Goal: Contribute content: Contribute content

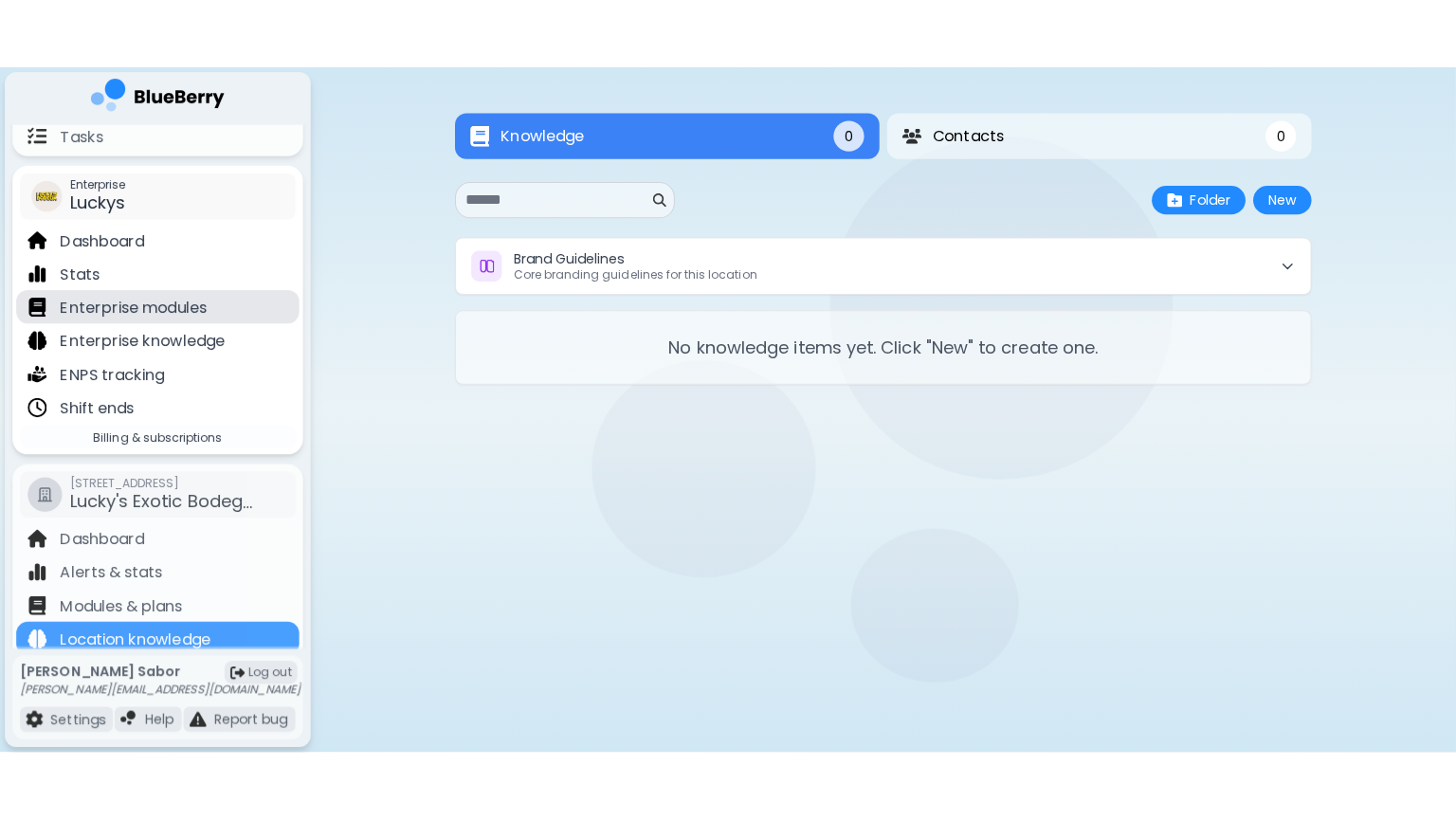
scroll to position [276, 0]
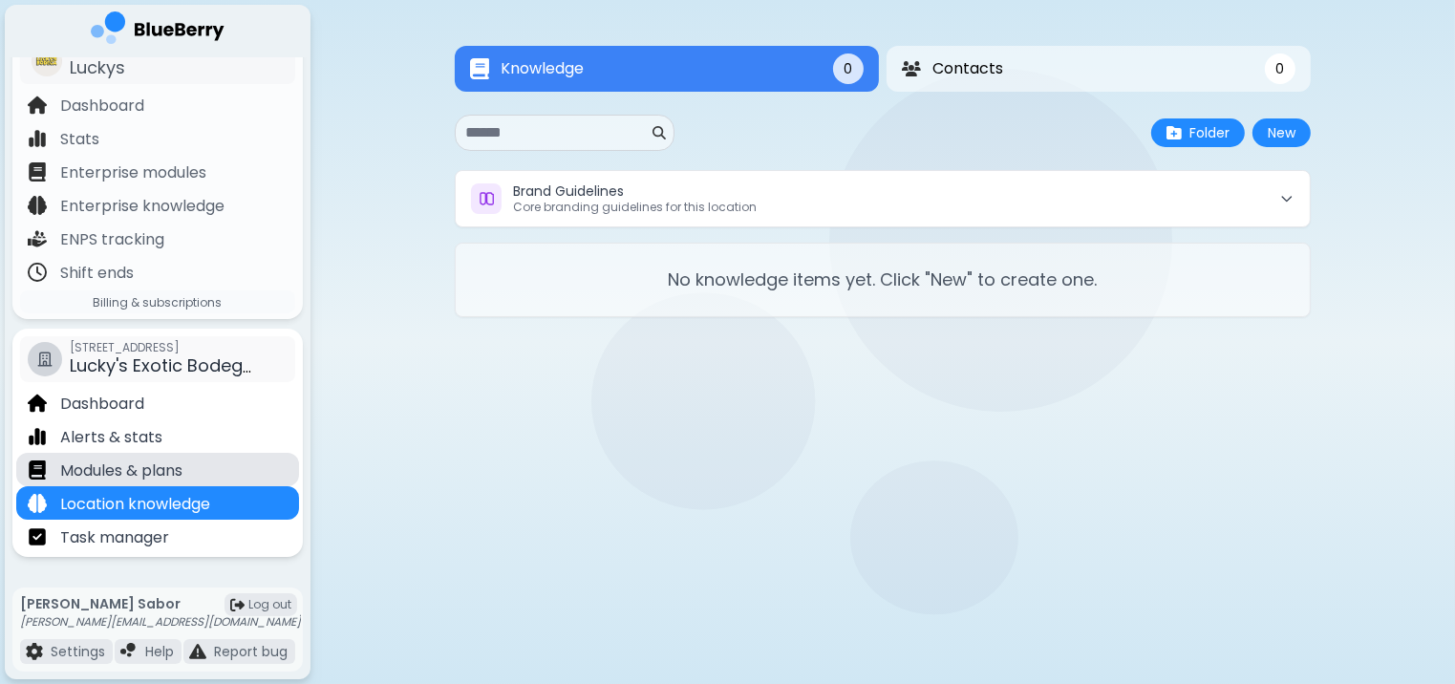
click at [128, 472] on p "Modules & plans" at bounding box center [121, 471] width 122 height 23
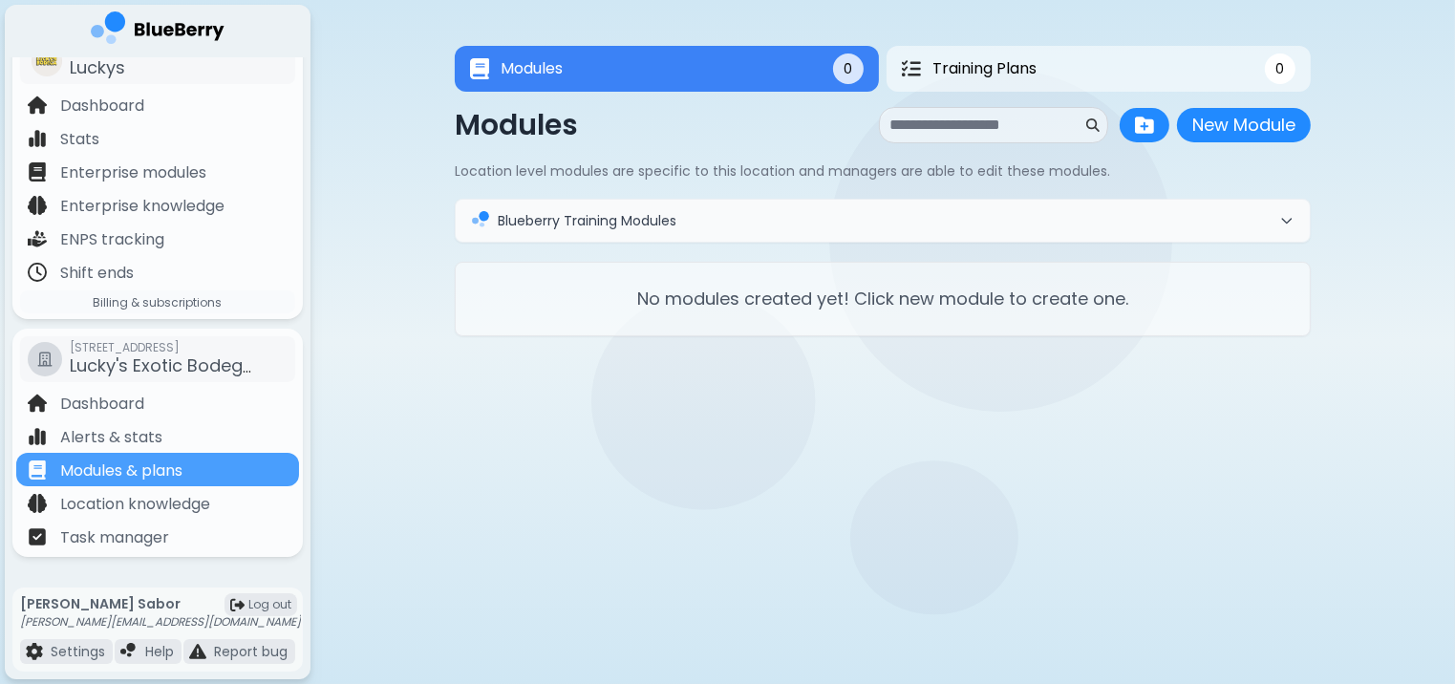
click at [656, 206] on button "Blueberry Training Modules" at bounding box center [883, 221] width 854 height 42
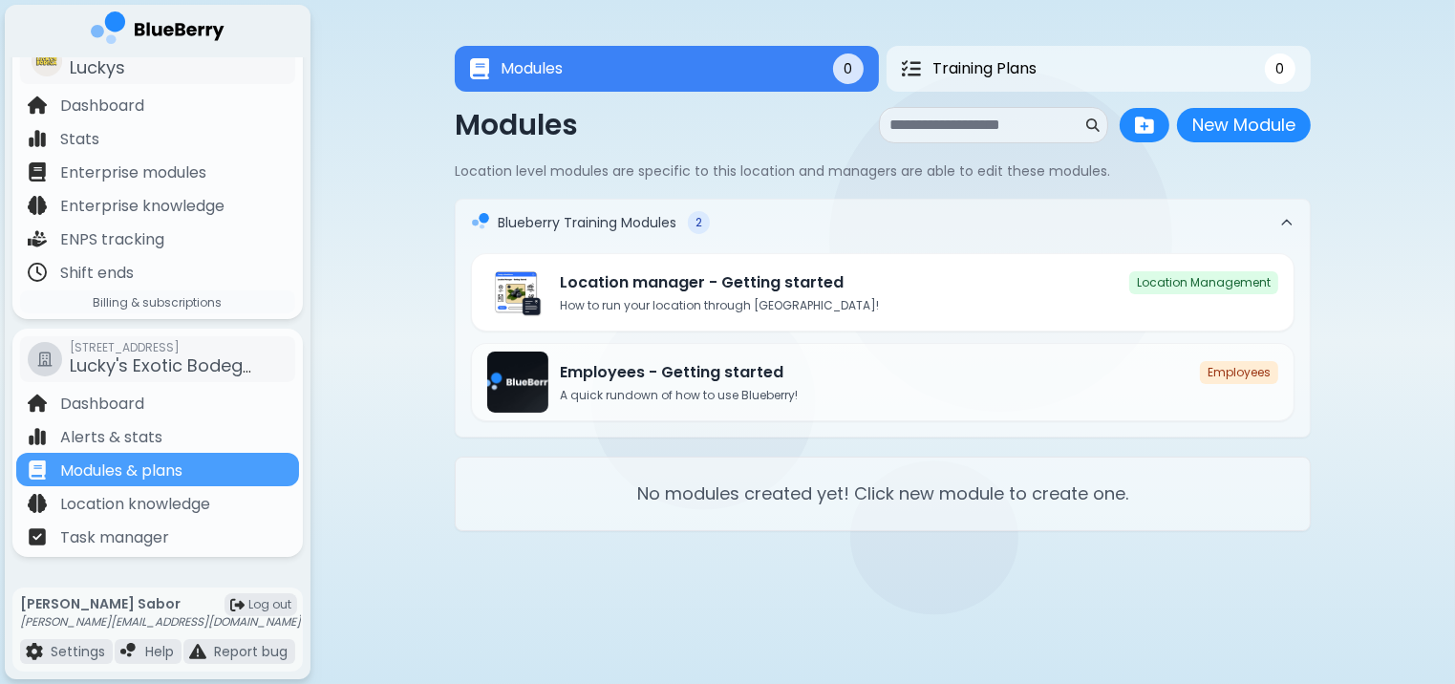
click at [818, 302] on p "How to run your location through Blueberry!" at bounding box center [919, 305] width 718 height 15
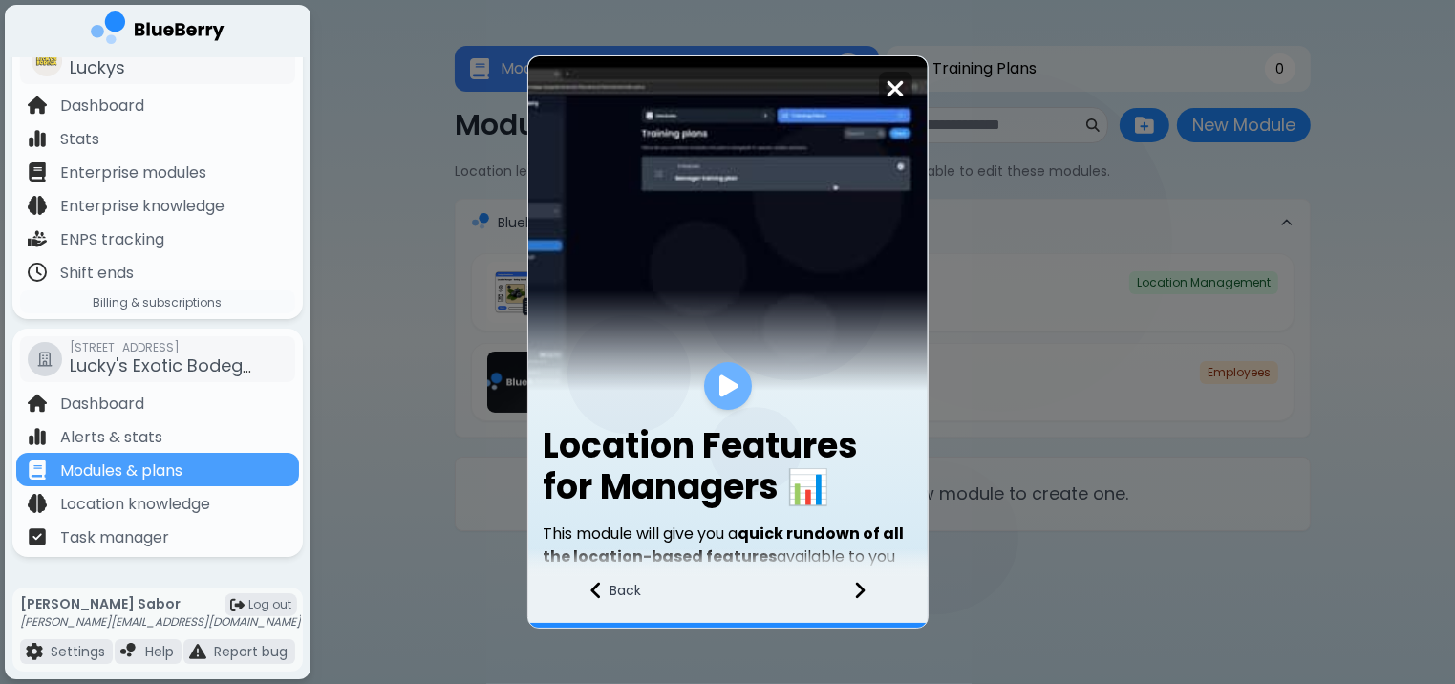
click at [734, 394] on img at bounding box center [728, 387] width 19 height 26
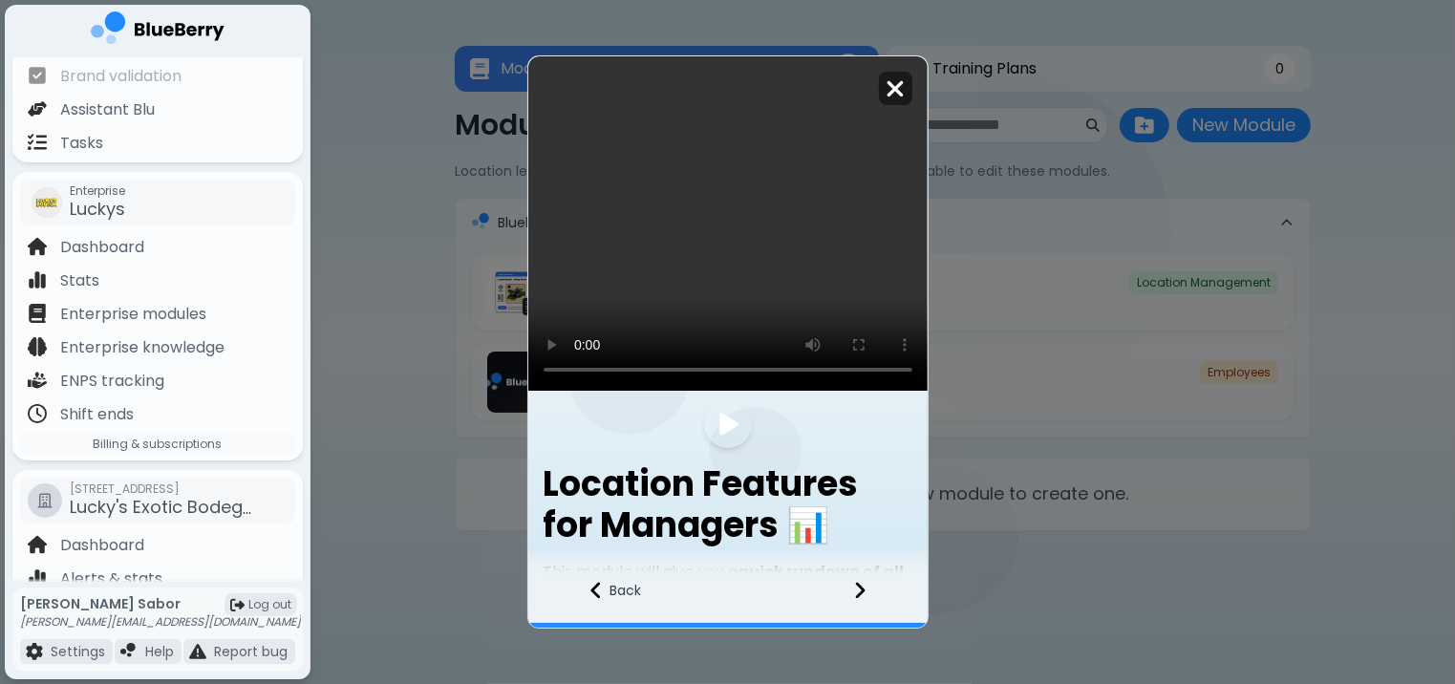
click at [890, 97] on img at bounding box center [895, 89] width 19 height 26
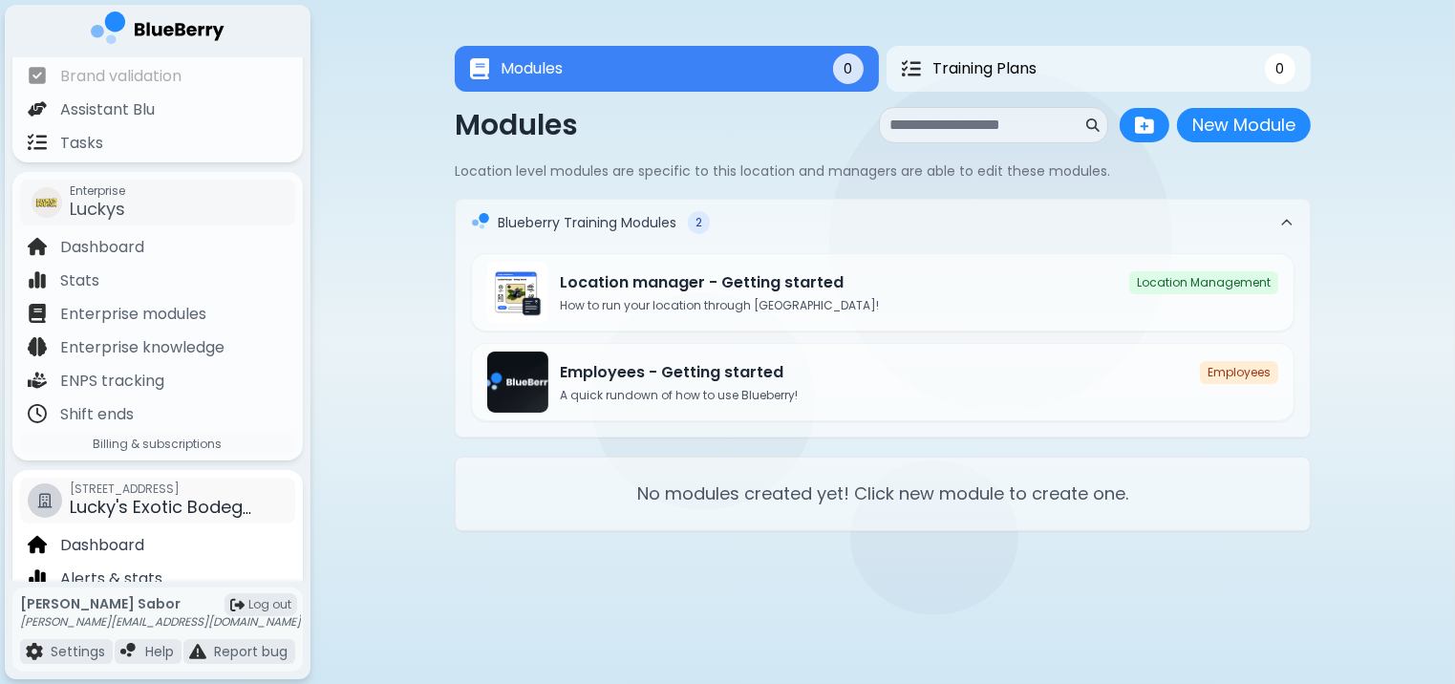
scroll to position [239, 0]
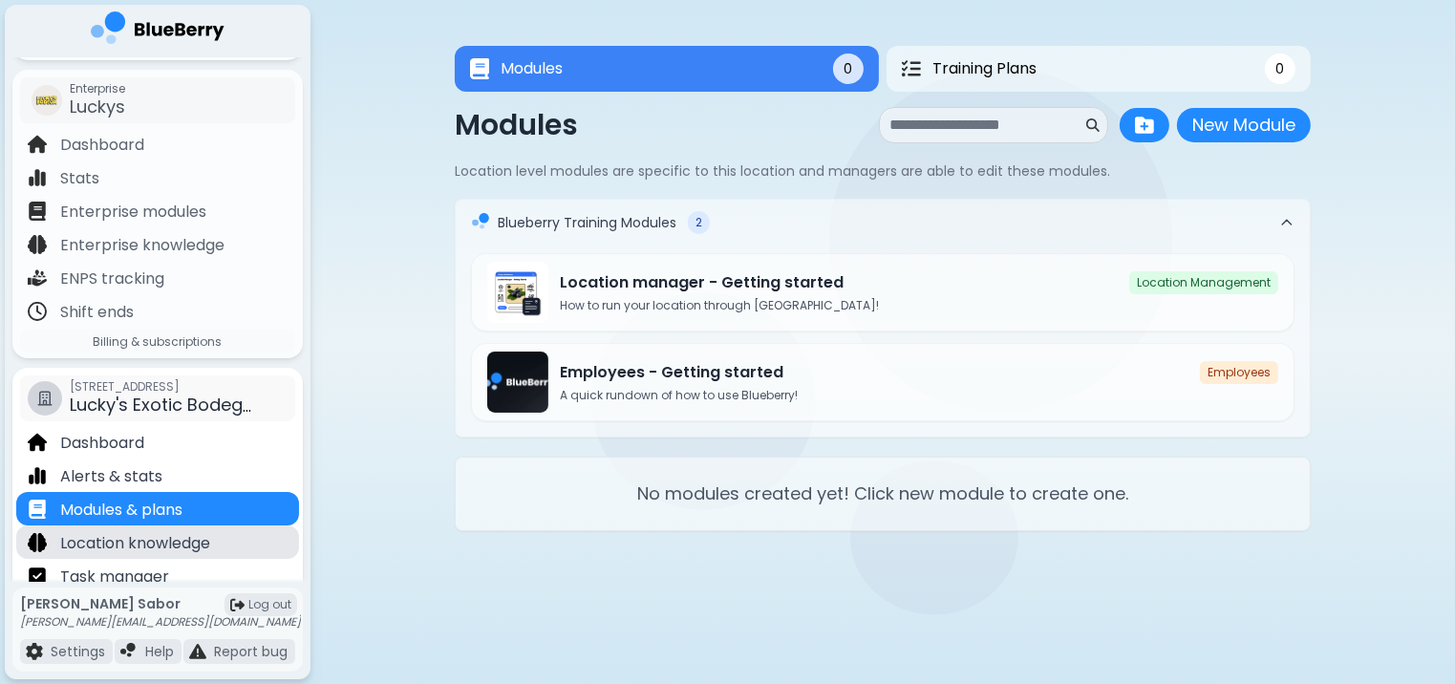
click at [116, 547] on p "Location knowledge" at bounding box center [135, 543] width 150 height 23
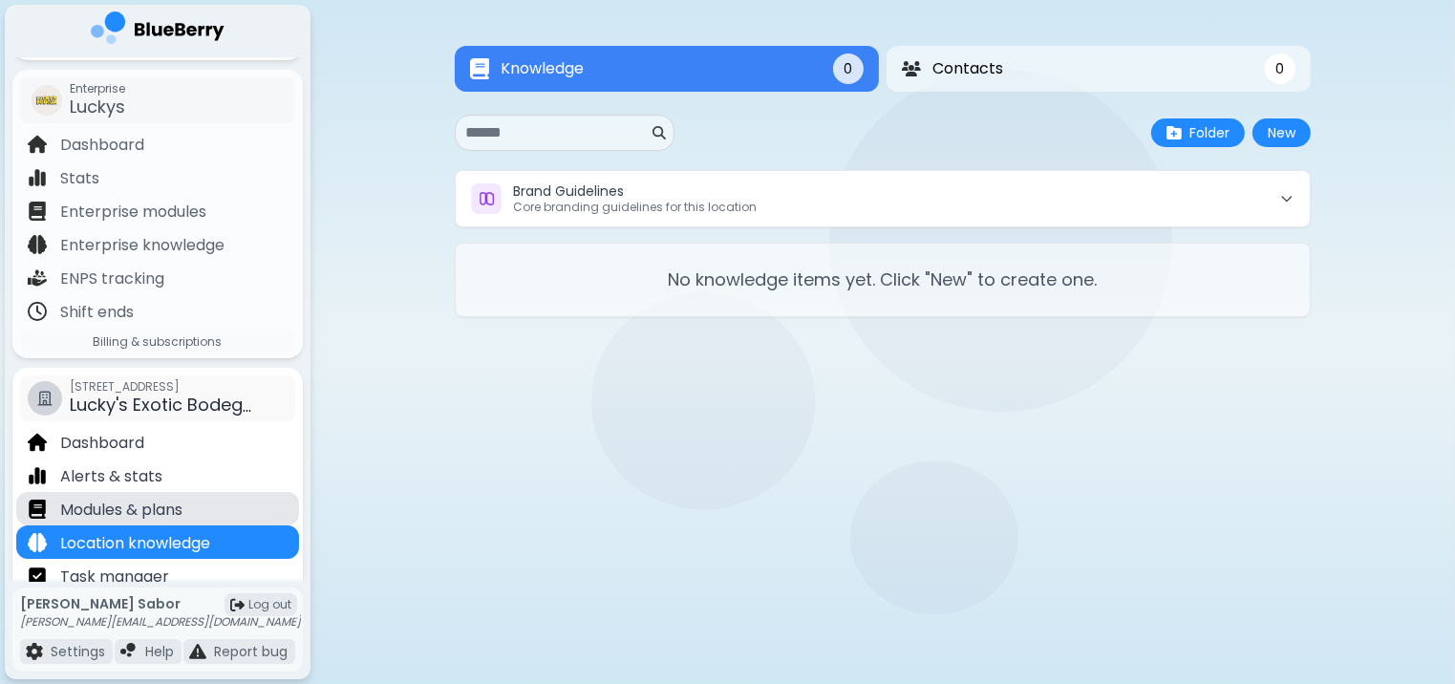
scroll to position [278, 0]
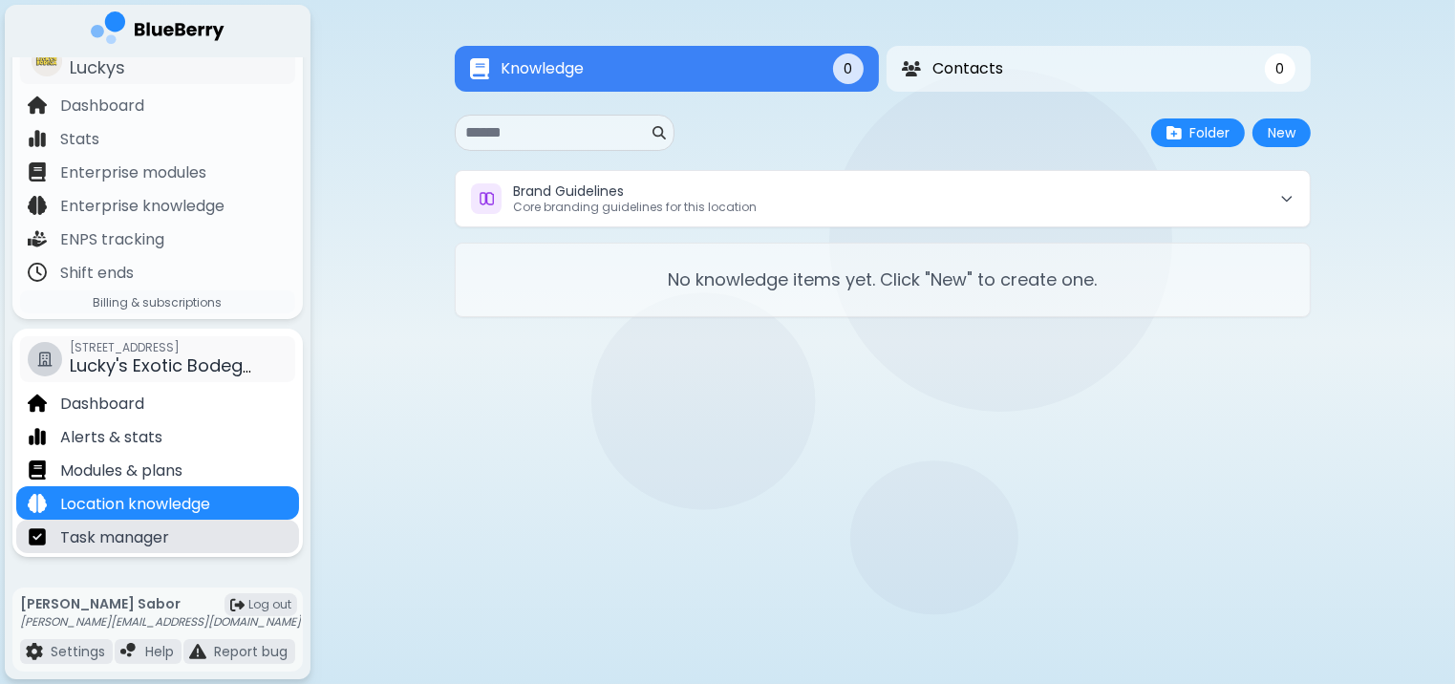
drag, startPoint x: 210, startPoint y: 552, endPoint x: 198, endPoint y: 548, distance: 13.0
click at [198, 548] on div "Task manager" at bounding box center [157, 536] width 283 height 33
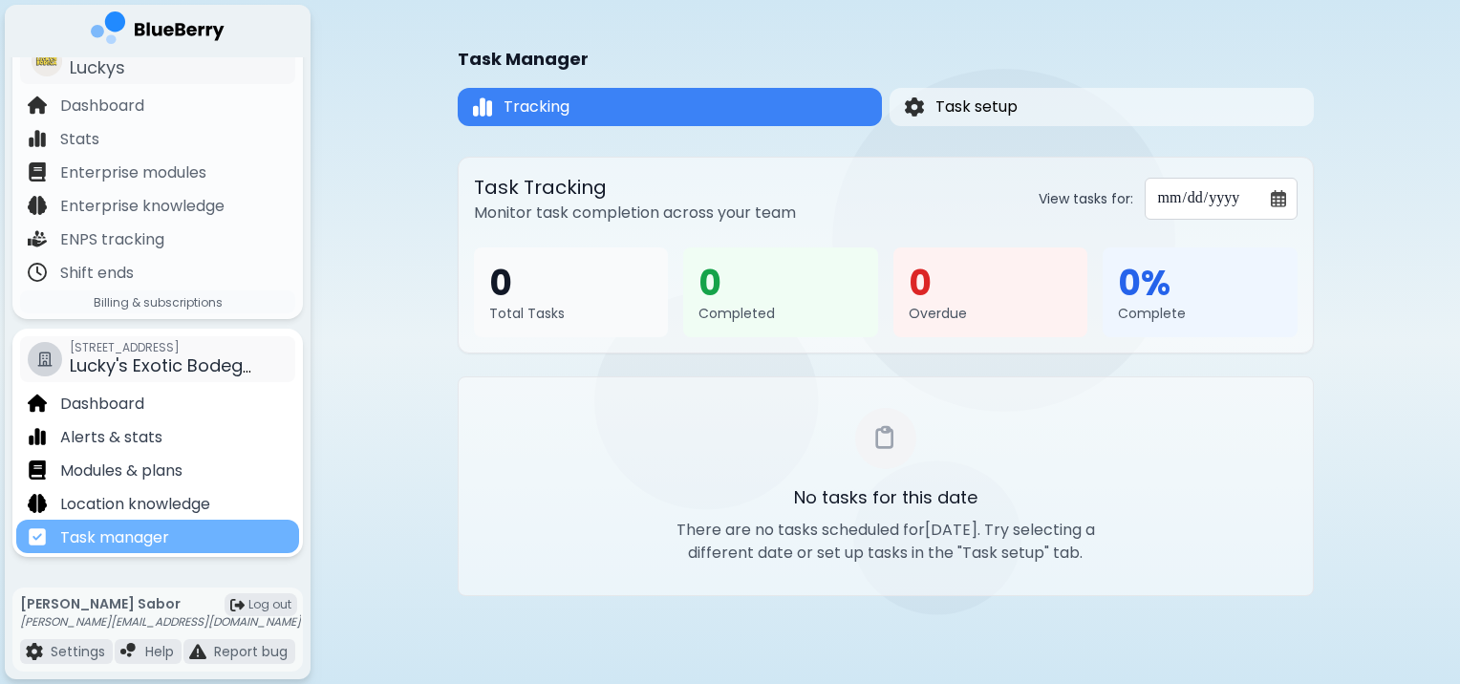
click at [212, 524] on div "Task manager" at bounding box center [157, 536] width 283 height 33
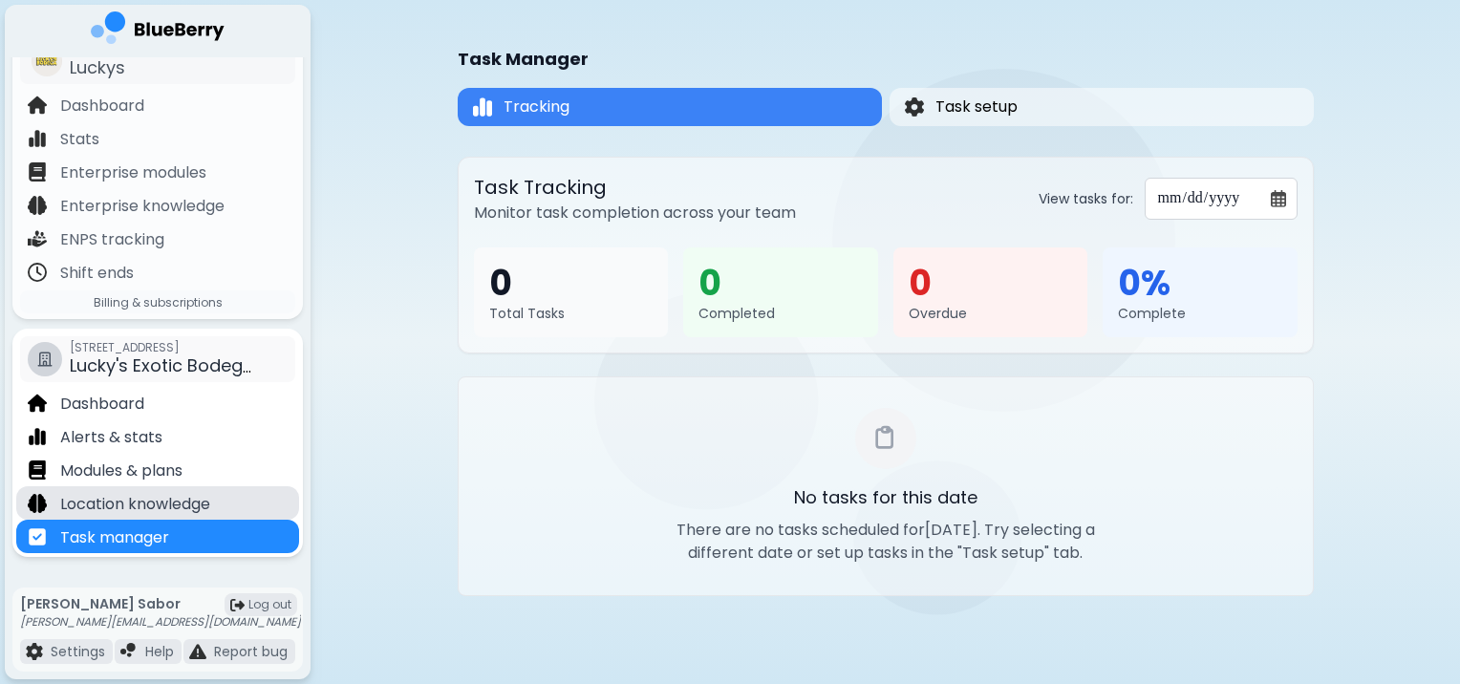
click at [219, 511] on div "Location knowledge" at bounding box center [157, 502] width 283 height 33
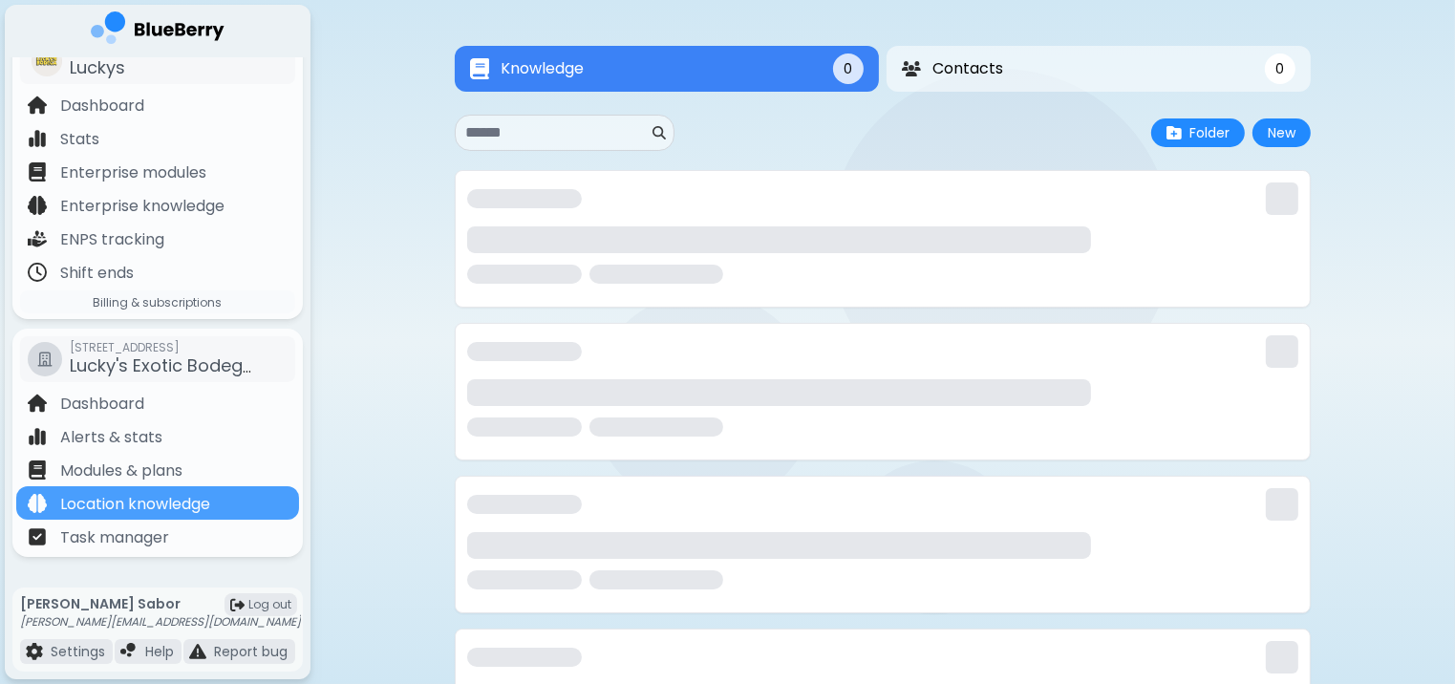
drag, startPoint x: 219, startPoint y: 511, endPoint x: 348, endPoint y: 439, distance: 148.0
click at [348, 439] on div "My training You are not enrolled in any locations My resources You are not enro…" at bounding box center [727, 342] width 1455 height 684
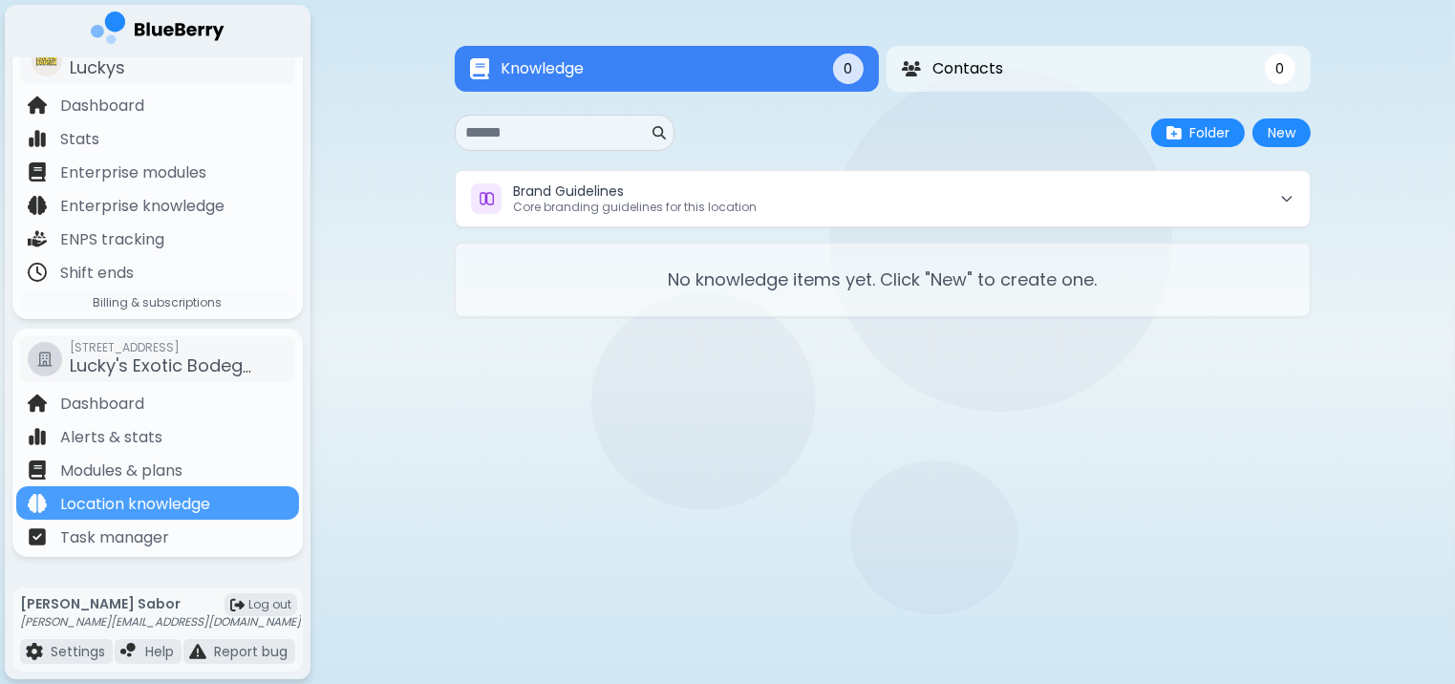
drag, startPoint x: 742, startPoint y: 425, endPoint x: 621, endPoint y: 455, distance: 124.9
click at [621, 455] on div at bounding box center [883, 392] width 856 height 138
drag, startPoint x: 621, startPoint y: 455, endPoint x: 569, endPoint y: 405, distance: 71.6
click at [569, 405] on div at bounding box center [883, 392] width 856 height 138
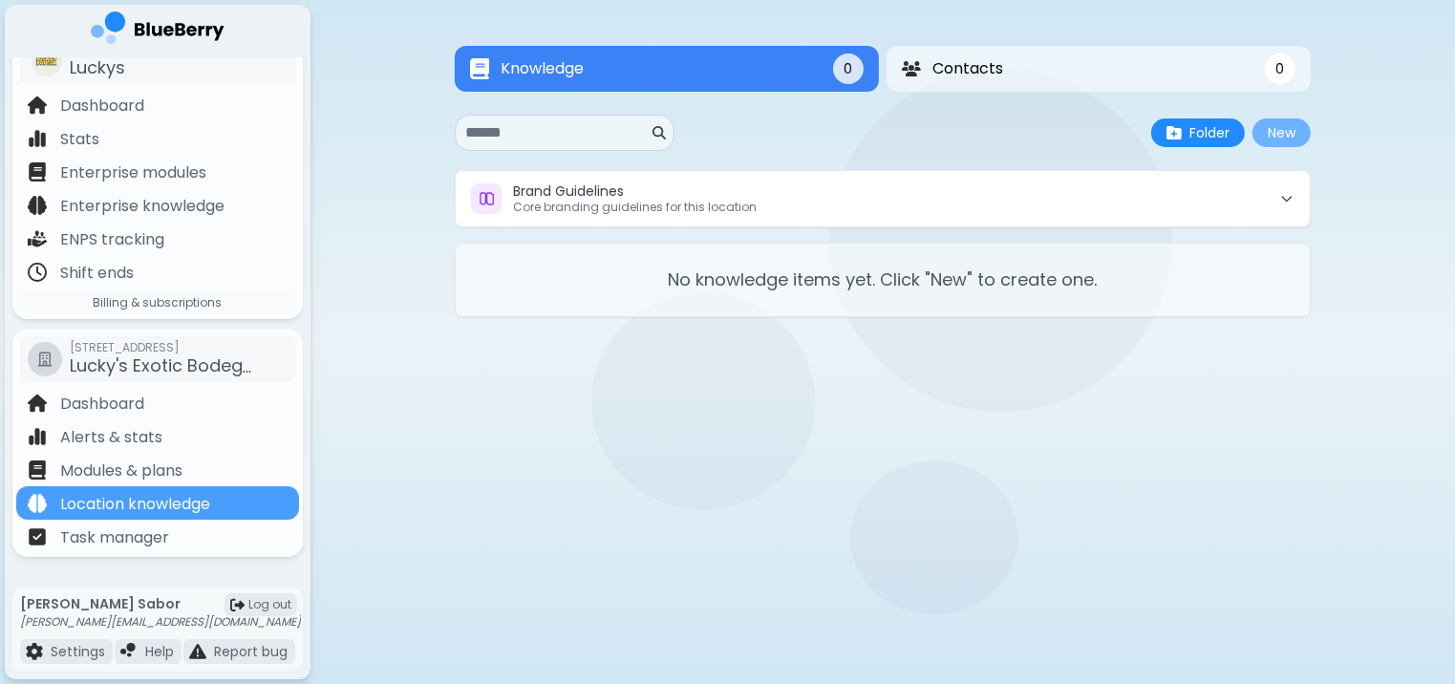
click at [1279, 123] on button "New" at bounding box center [1282, 132] width 58 height 29
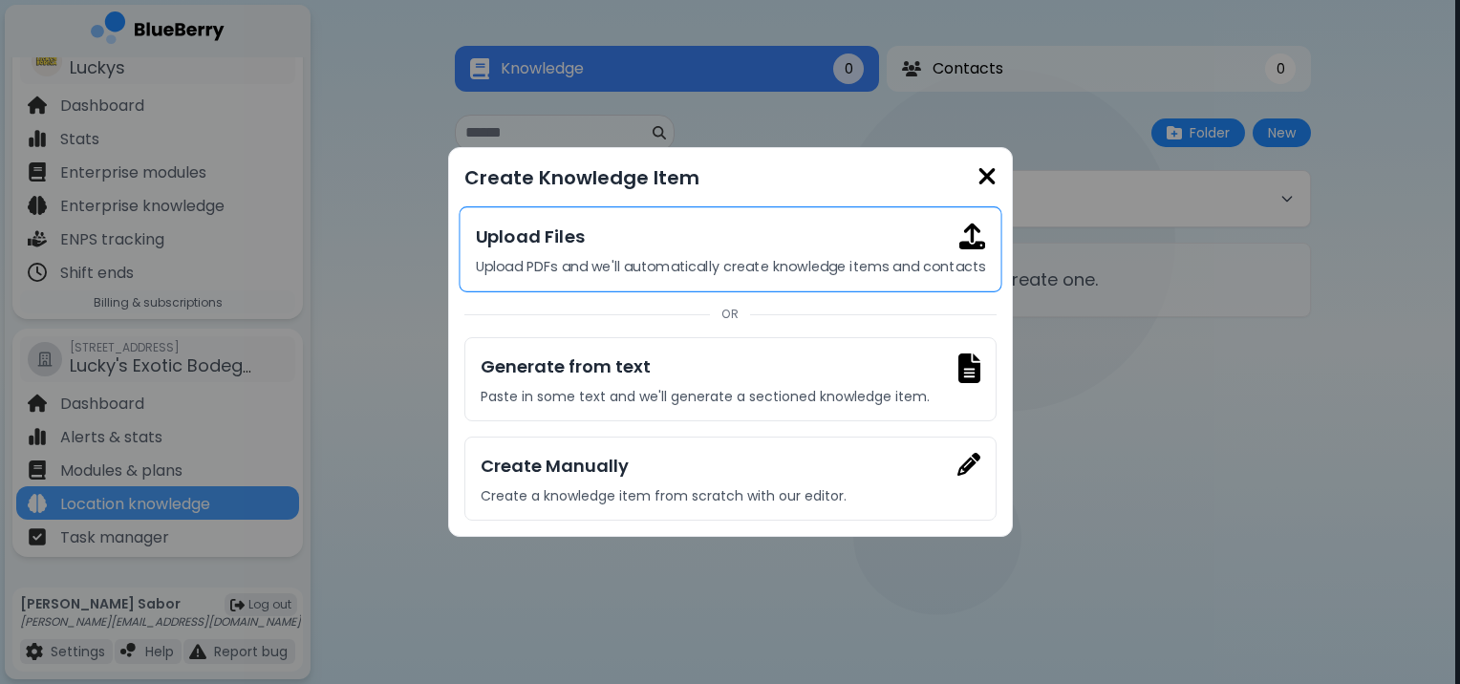
click at [842, 264] on p "Upload PDFs and we'll automatically create knowledge items and contacts" at bounding box center [729, 266] width 509 height 17
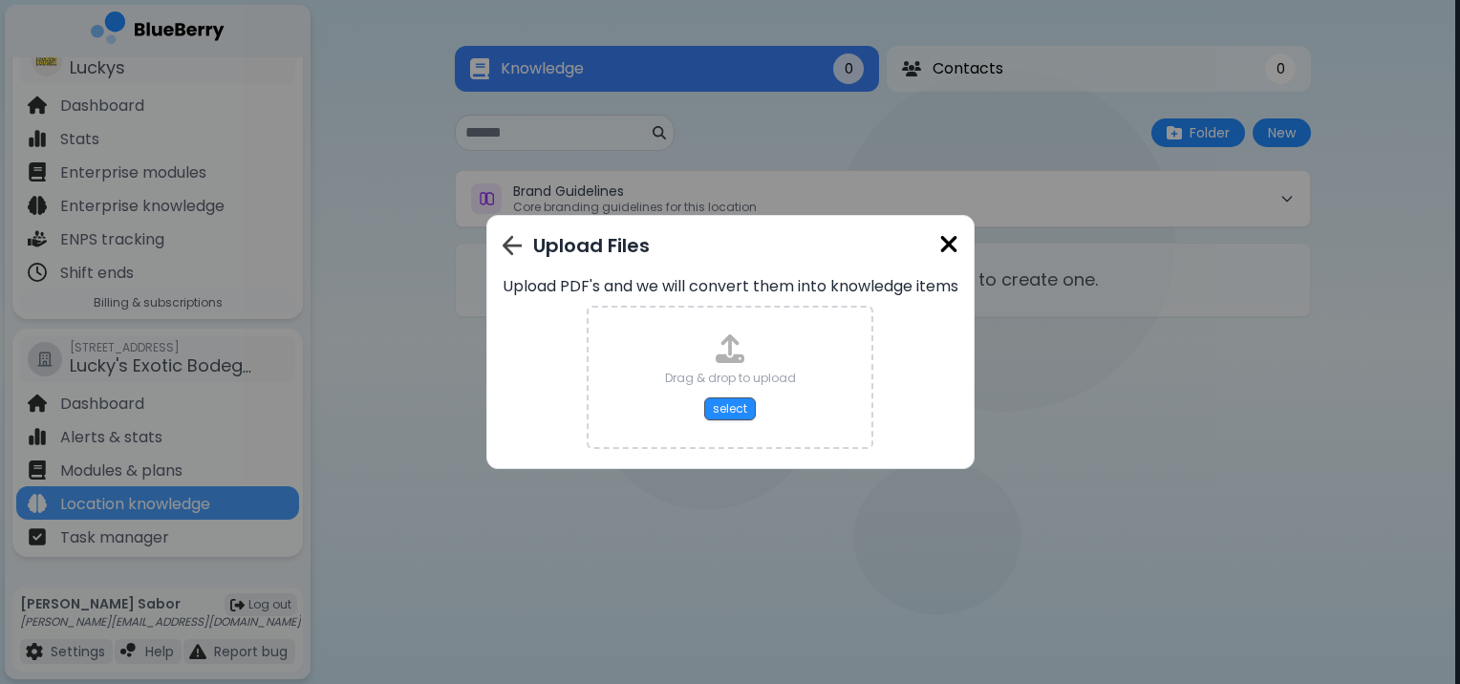
click at [692, 397] on div "Drag & drop to upload select" at bounding box center [730, 377] width 131 height 86
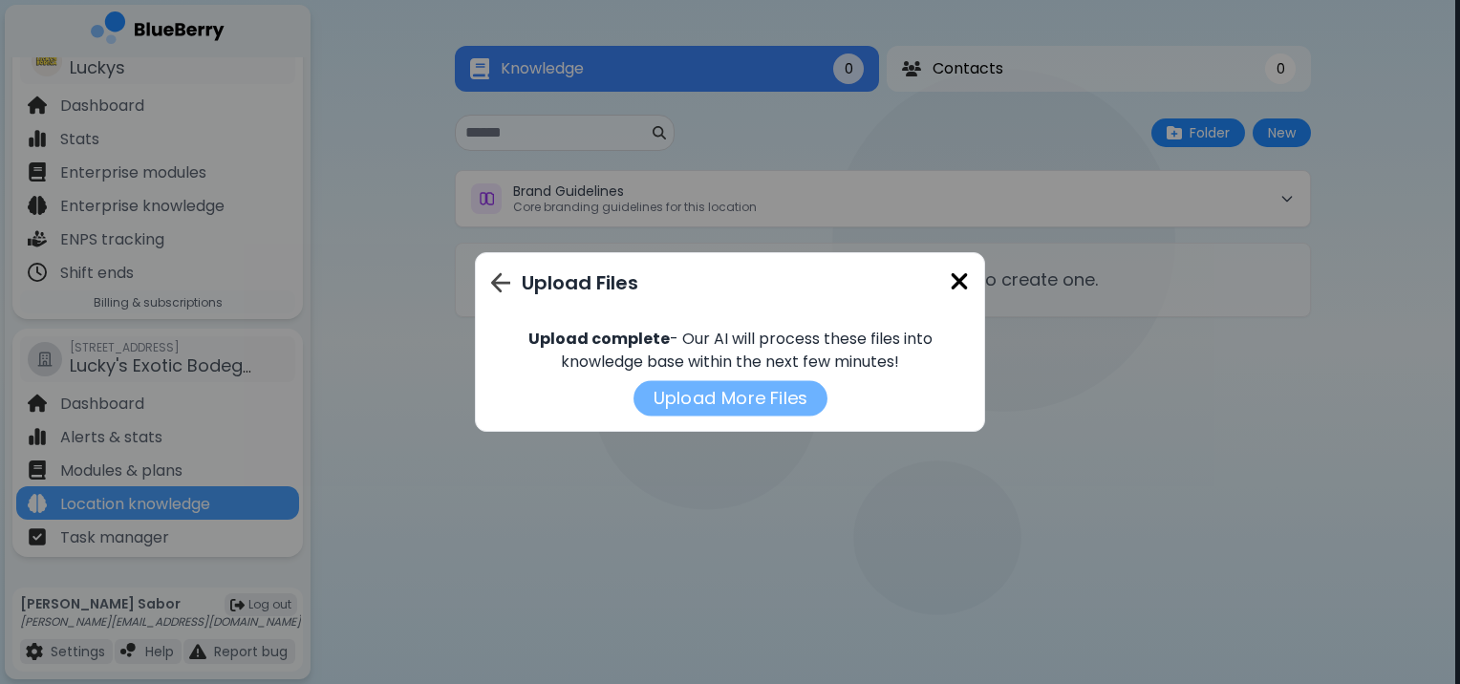
click at [760, 401] on button "Upload More Files" at bounding box center [730, 397] width 194 height 35
click at [964, 279] on img at bounding box center [959, 281] width 19 height 26
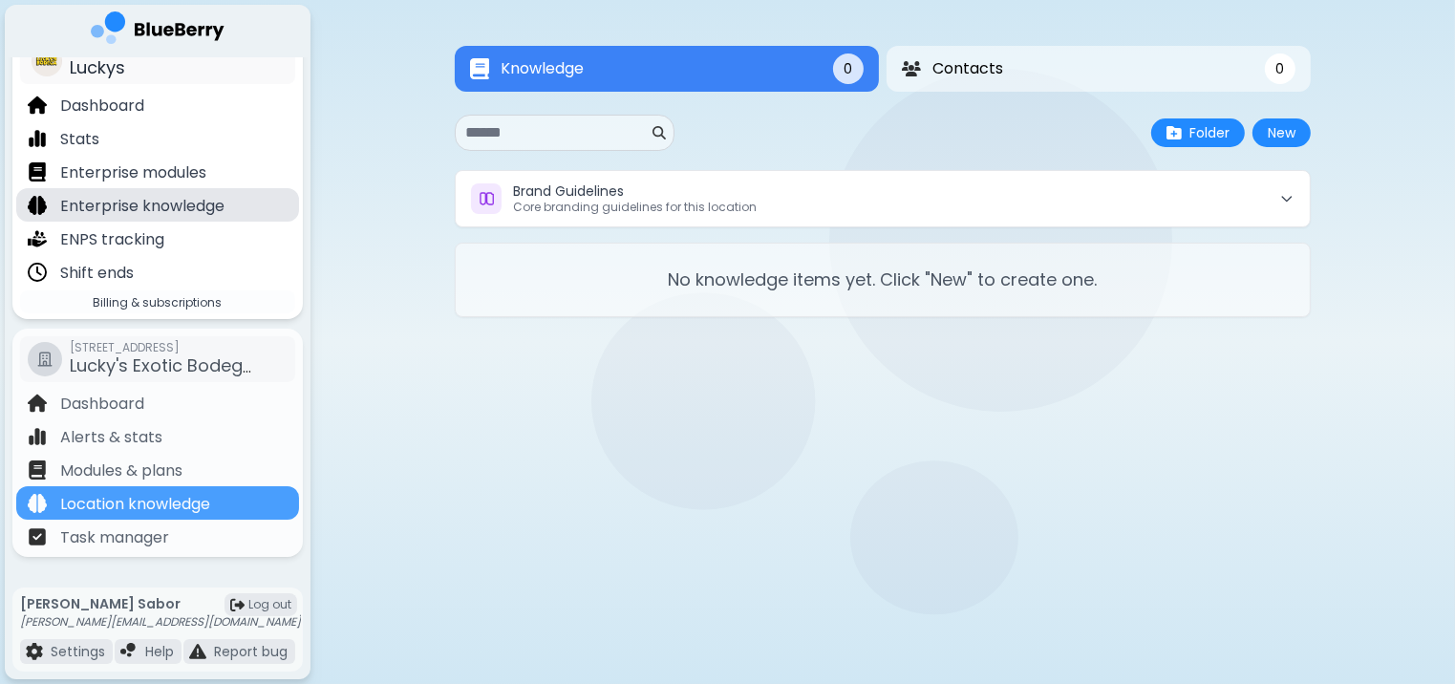
click at [179, 206] on p "Enterprise knowledge" at bounding box center [142, 206] width 164 height 23
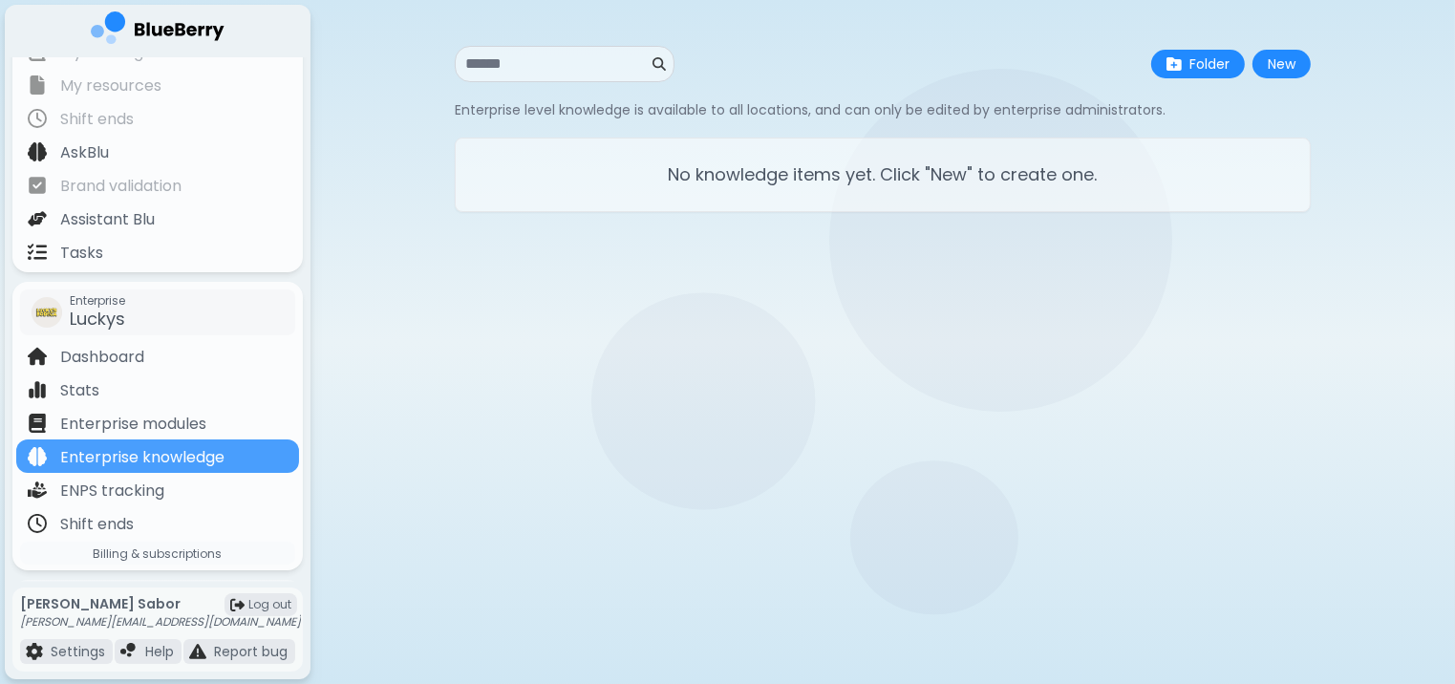
scroll to position [48, 0]
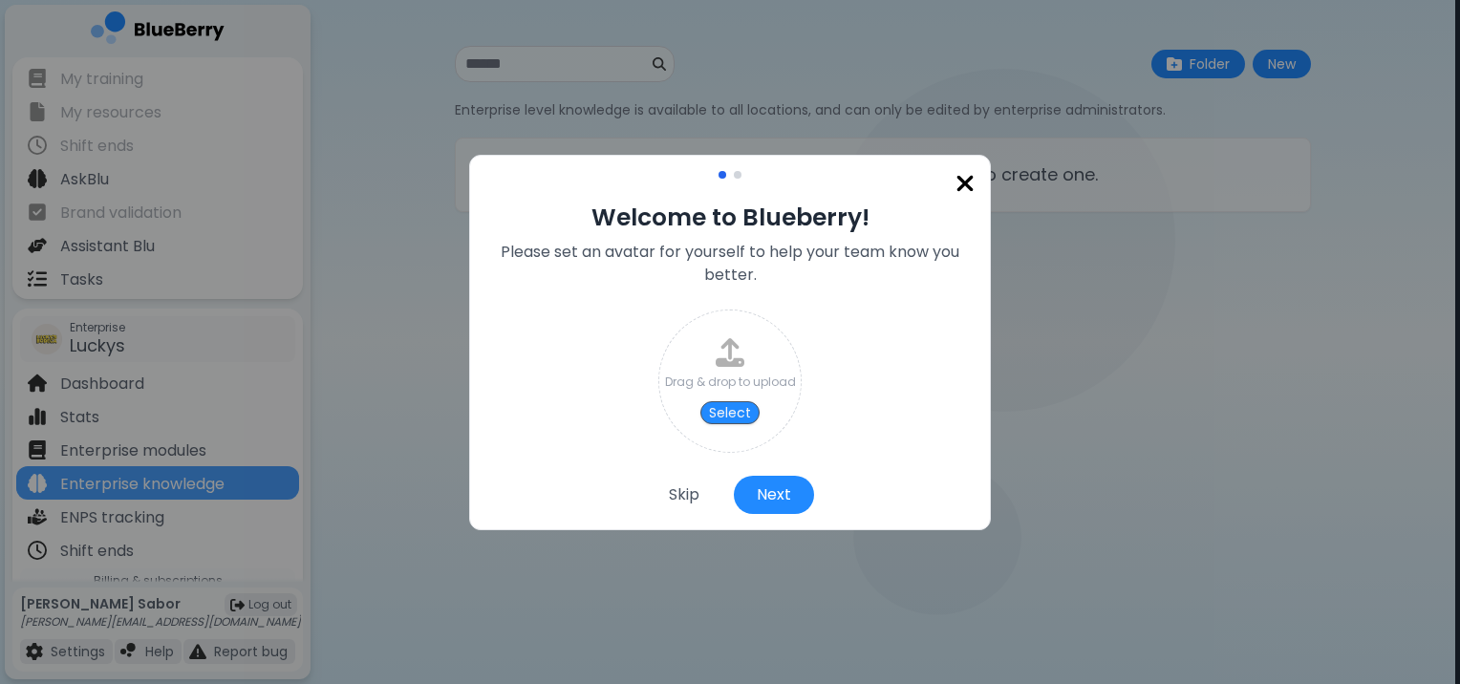
click at [963, 191] on img at bounding box center [964, 184] width 19 height 26
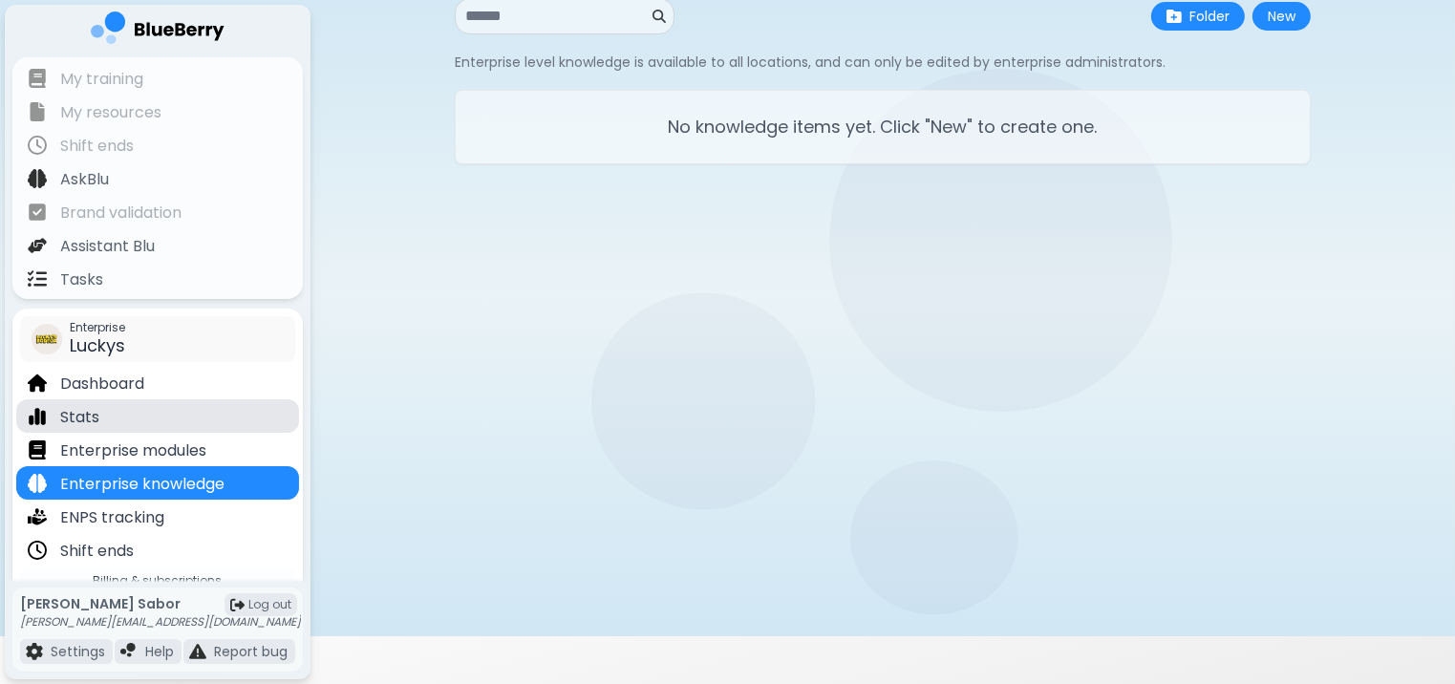
scroll to position [278, 0]
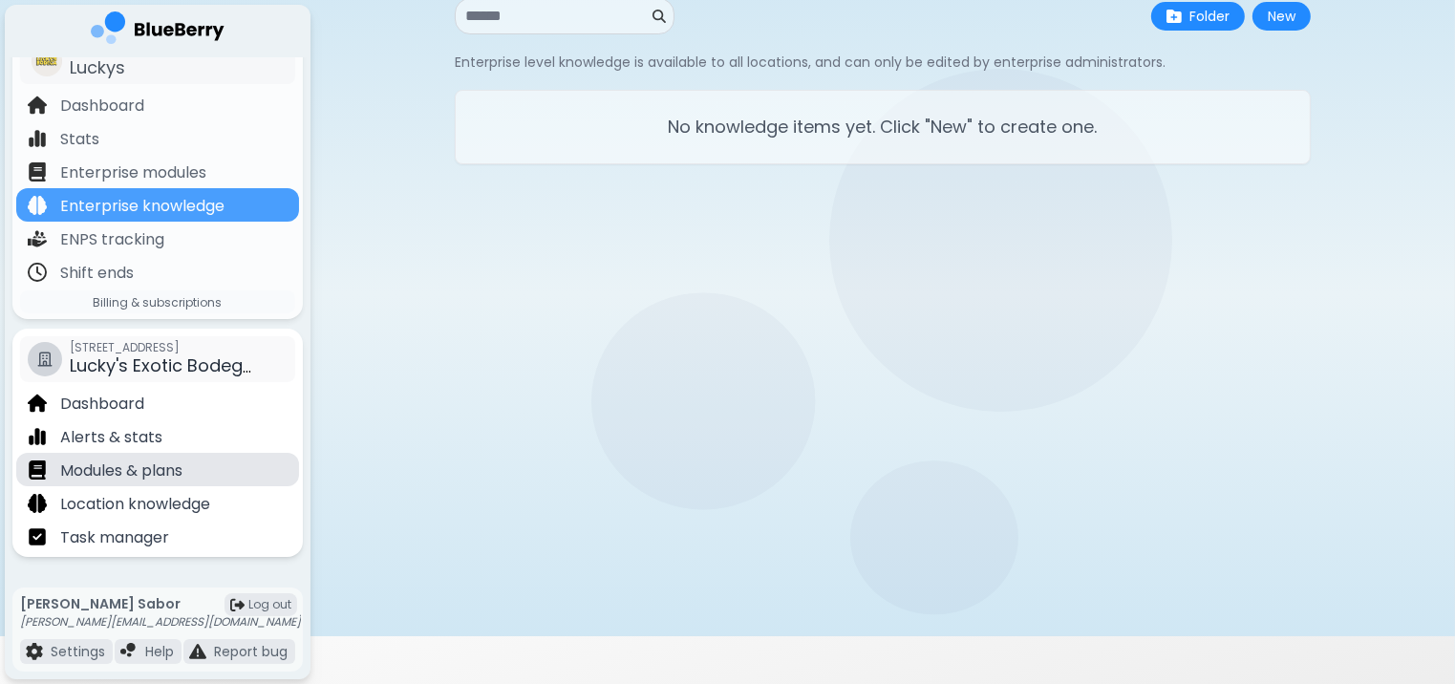
click at [206, 469] on div "Modules & plans" at bounding box center [157, 469] width 283 height 33
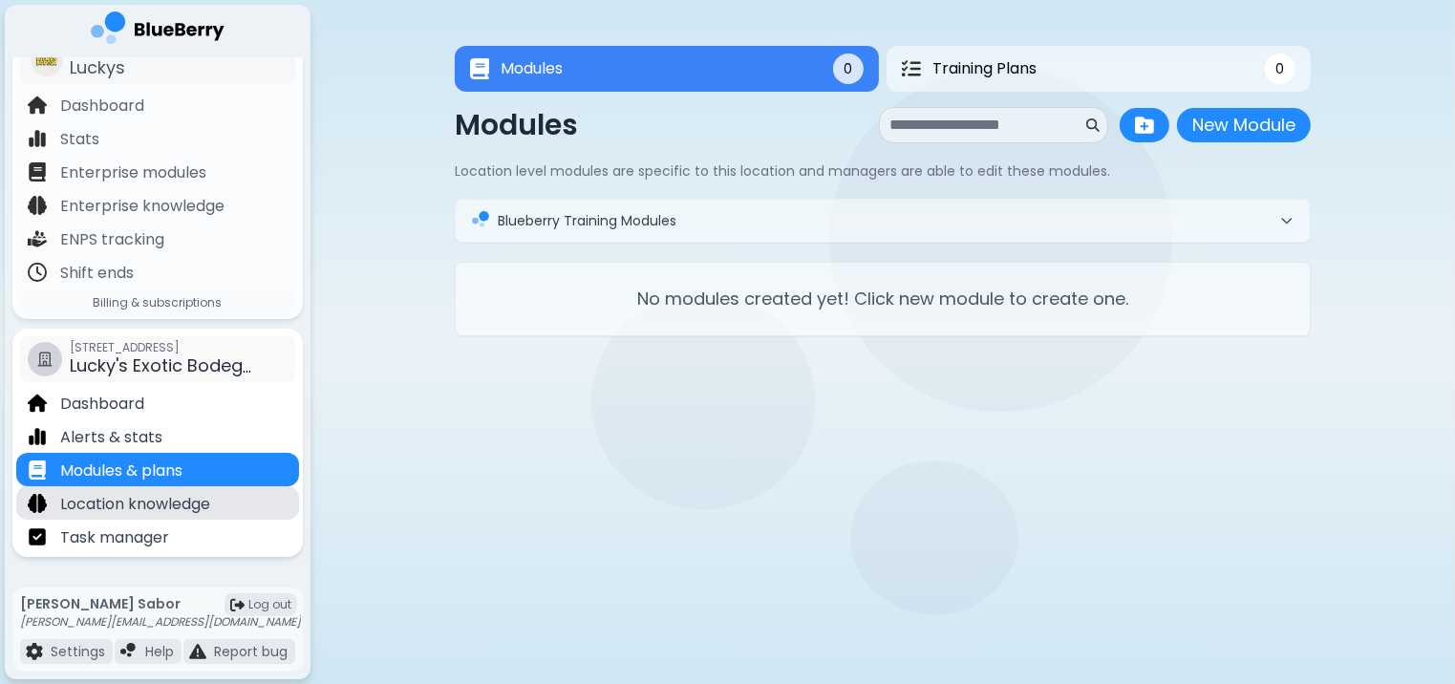
click at [189, 509] on p "Location knowledge" at bounding box center [135, 504] width 150 height 23
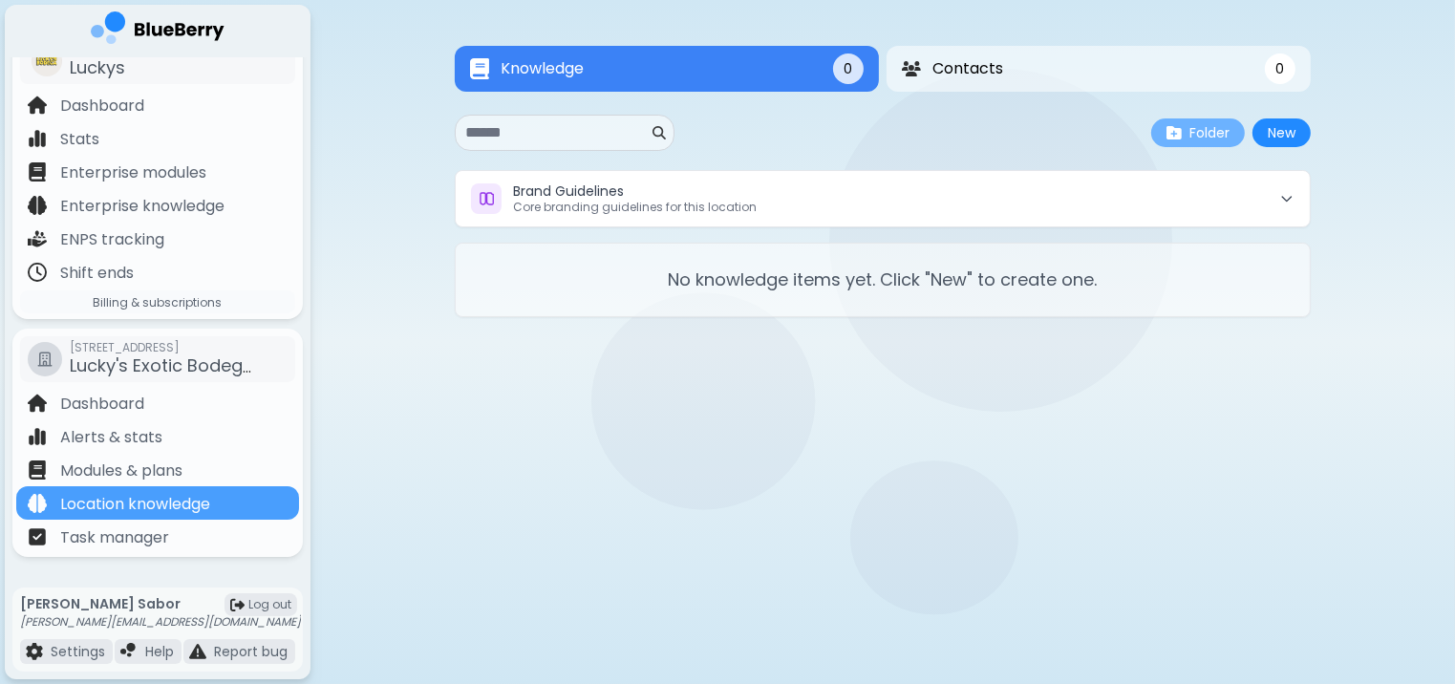
click at [1177, 139] on img at bounding box center [1174, 132] width 15 height 15
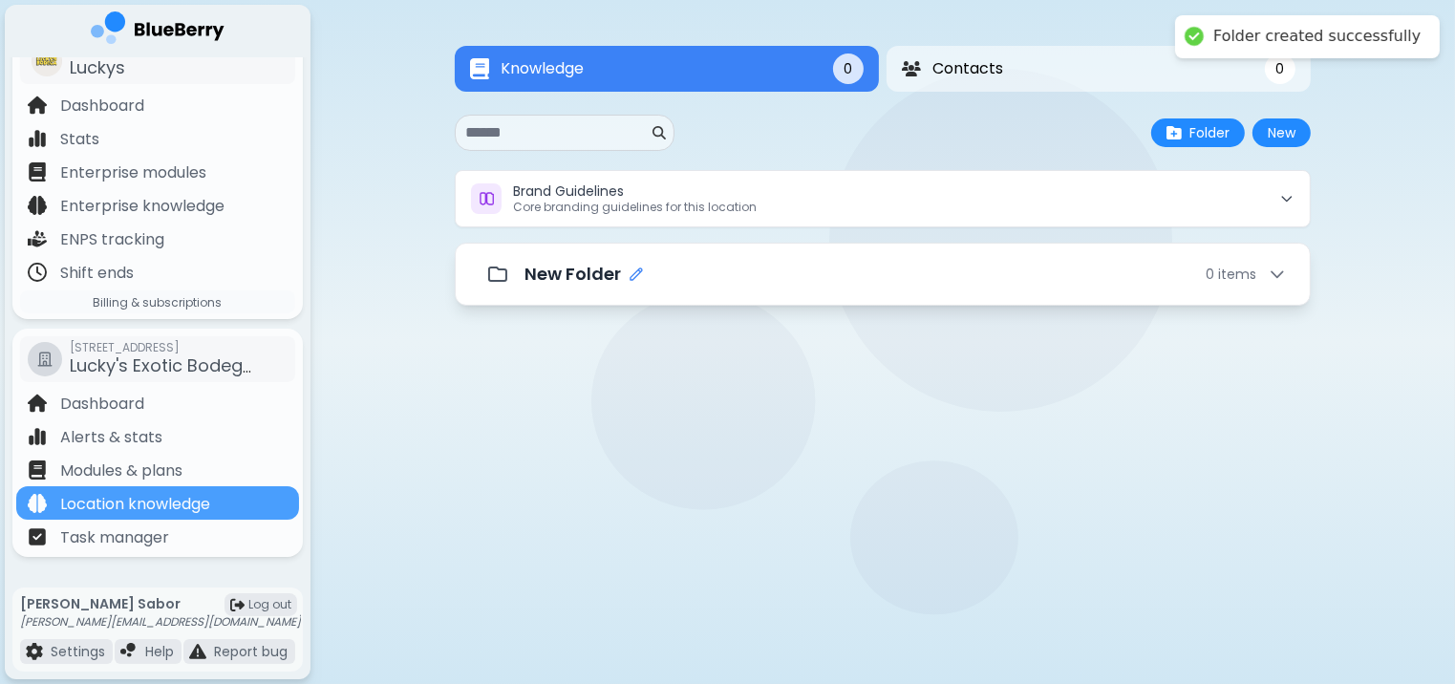
click at [639, 277] on icon "Edit folder name" at bounding box center [636, 274] width 15 height 15
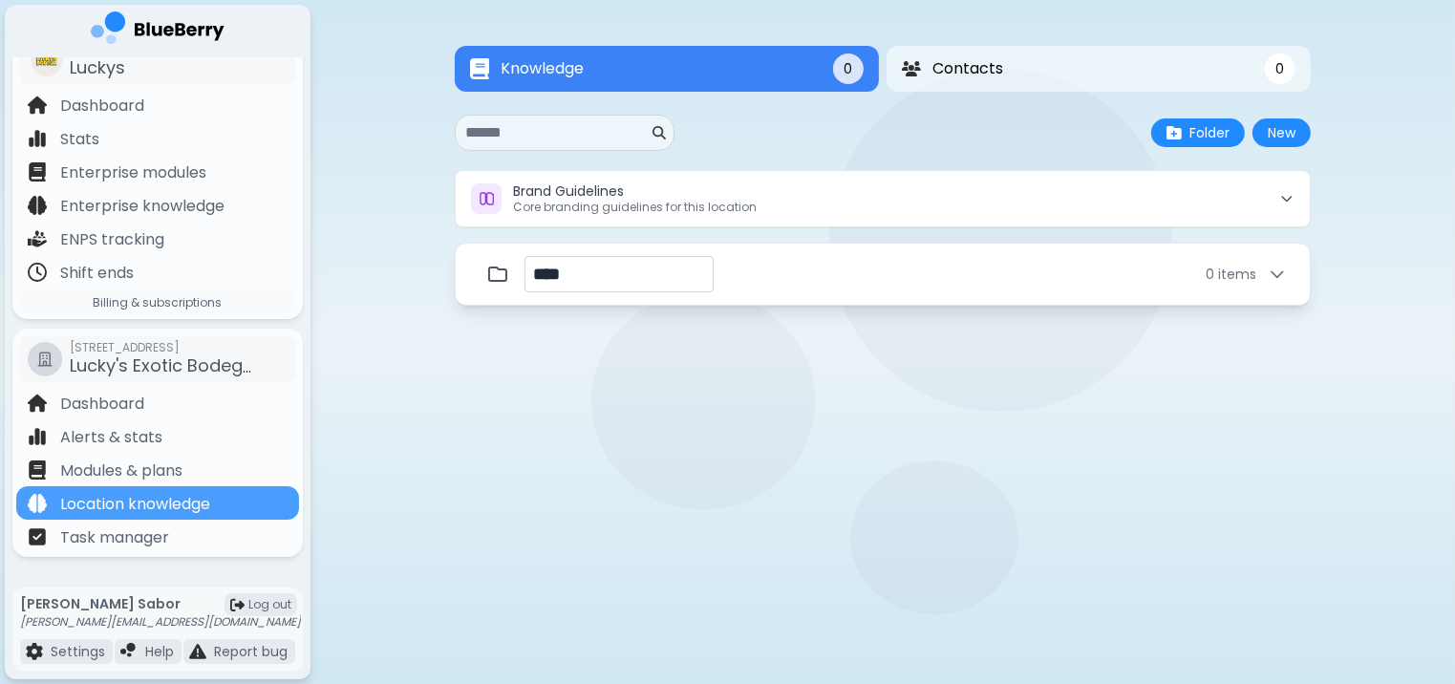
type input "****"
click at [673, 339] on div at bounding box center [882, 351] width 831 height 32
click at [1154, 252] on div "TEST 0 item s" at bounding box center [883, 274] width 856 height 63
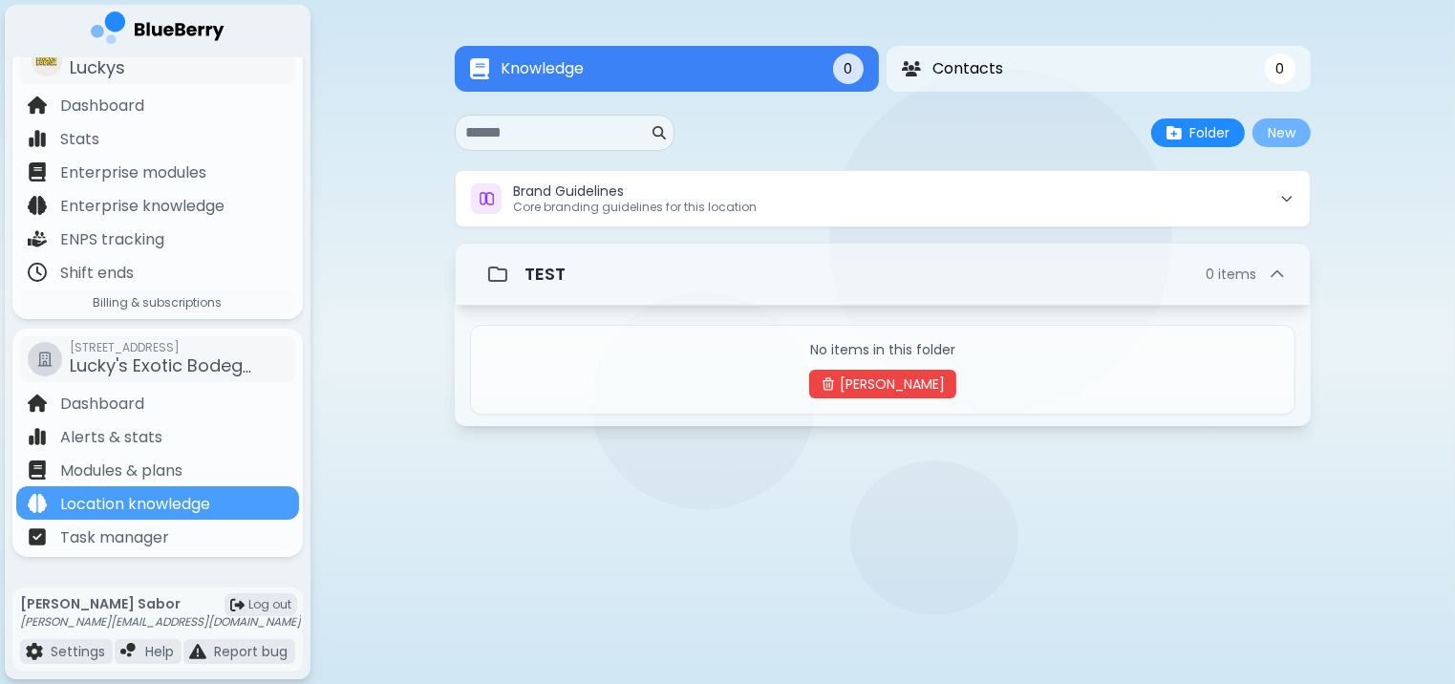
click at [1273, 134] on button "New" at bounding box center [1282, 132] width 58 height 29
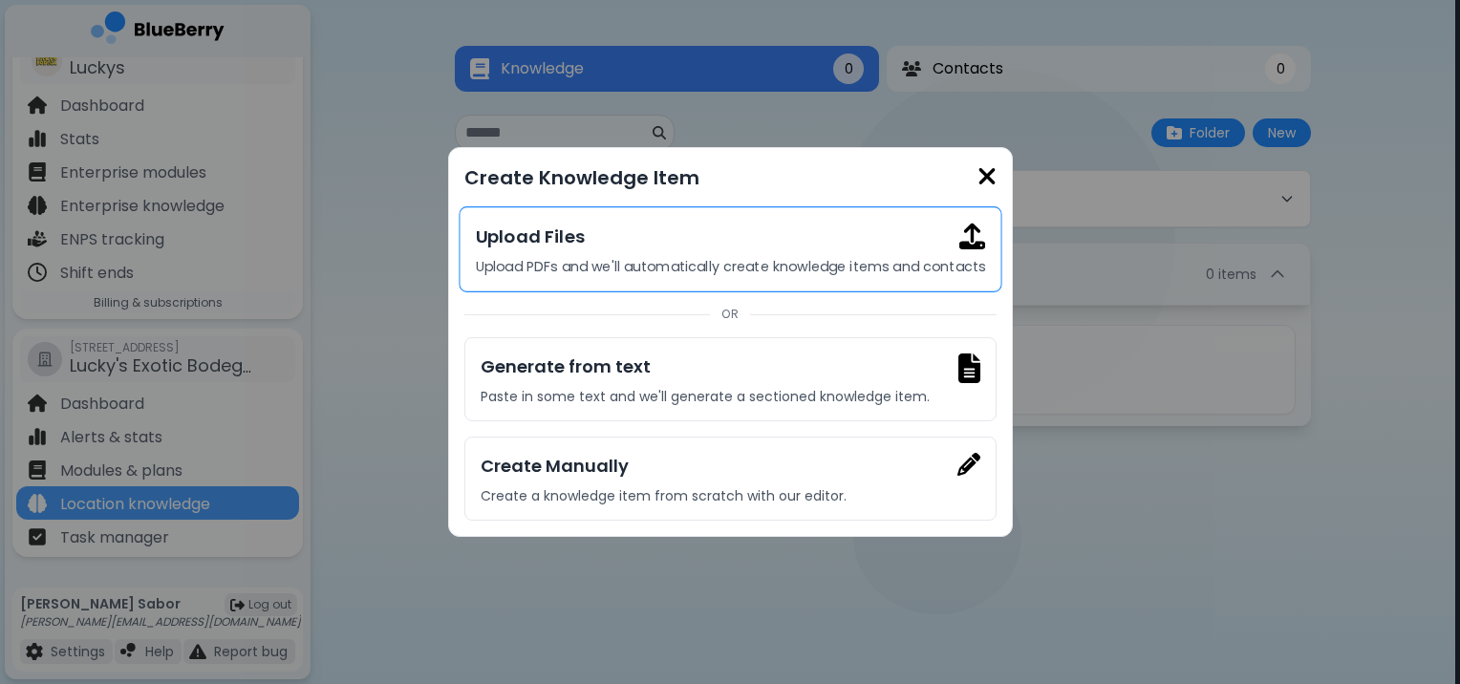
click at [774, 269] on p "Upload PDFs and we'll automatically create knowledge items and contacts" at bounding box center [729, 266] width 509 height 17
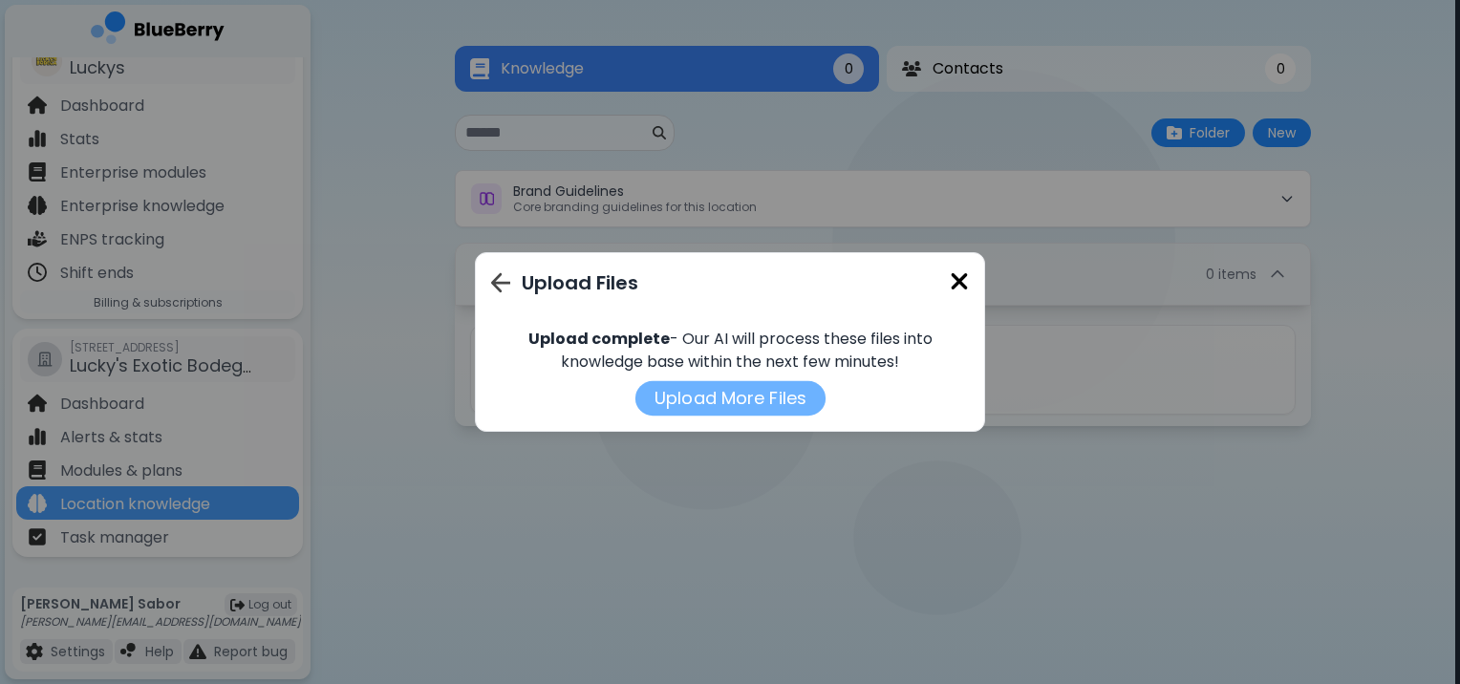
click at [783, 406] on button "Upload More Files" at bounding box center [729, 398] width 190 height 34
